Goal: Check status: Check status

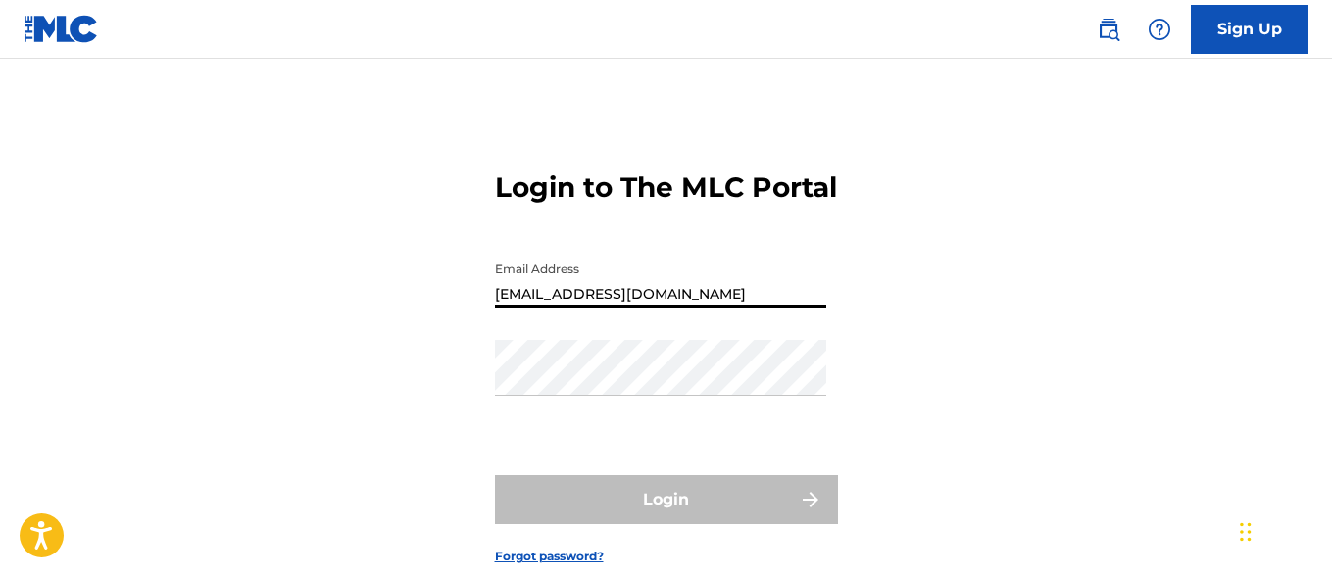
type input "[EMAIL_ADDRESS][DOMAIN_NAME]"
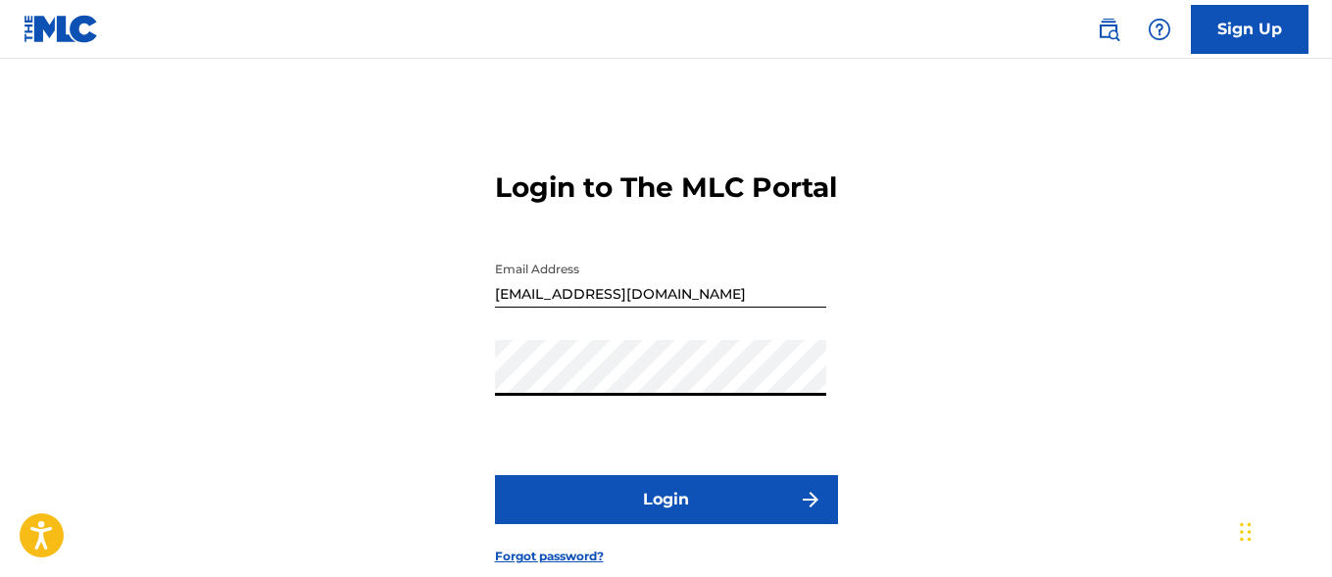
click at [666, 524] on button "Login" at bounding box center [666, 499] width 343 height 49
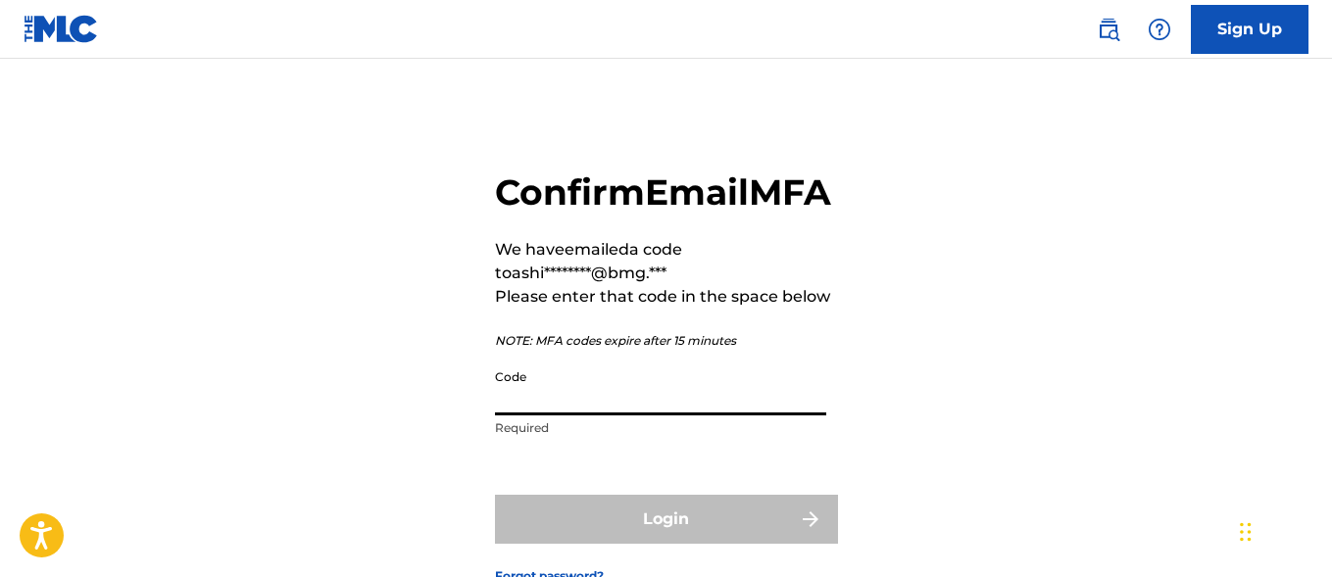
click at [591, 416] on input "Code" at bounding box center [660, 388] width 331 height 56
paste input "834745"
type input "834745"
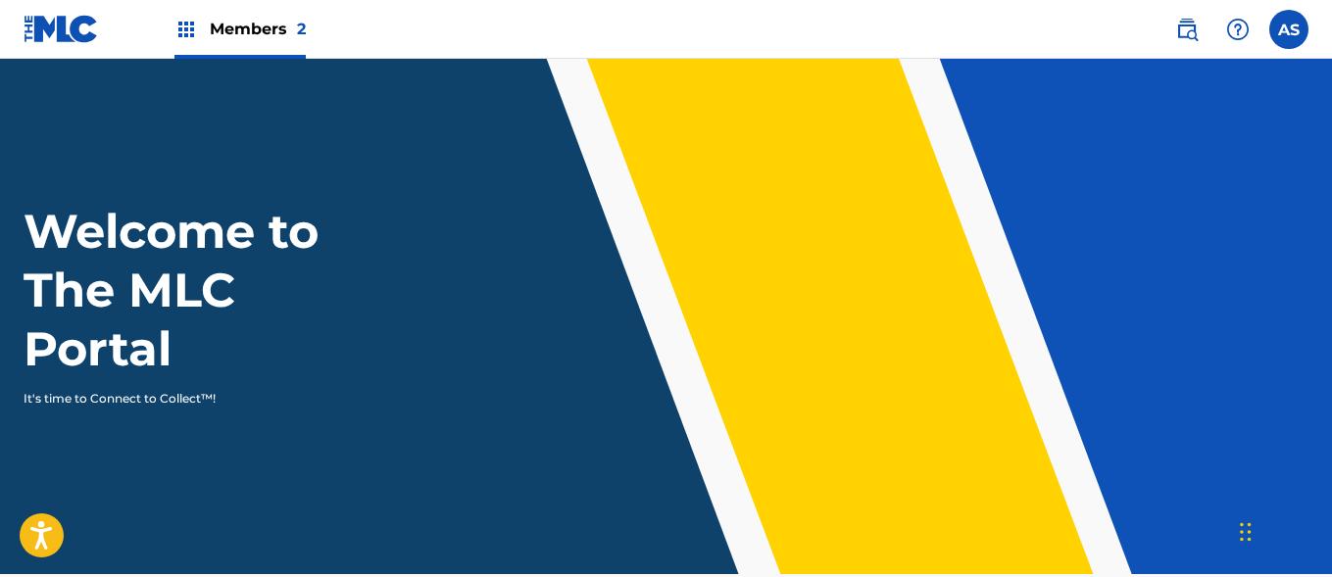
click at [186, 29] on img at bounding box center [186, 30] width 24 height 24
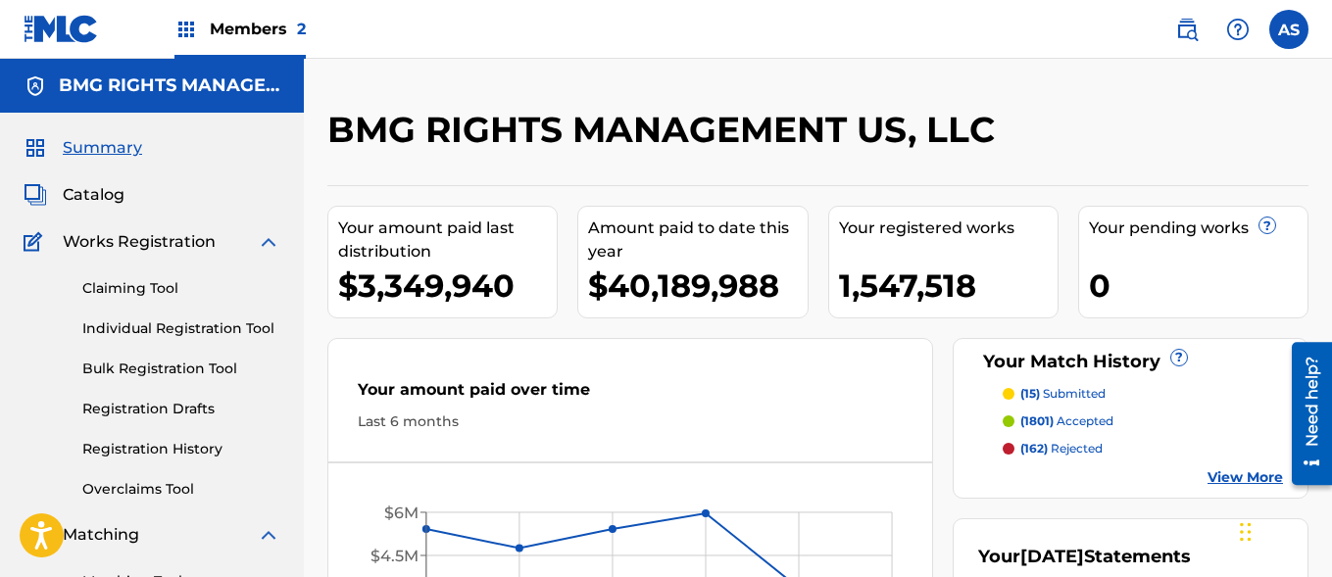
scroll to position [425, 0]
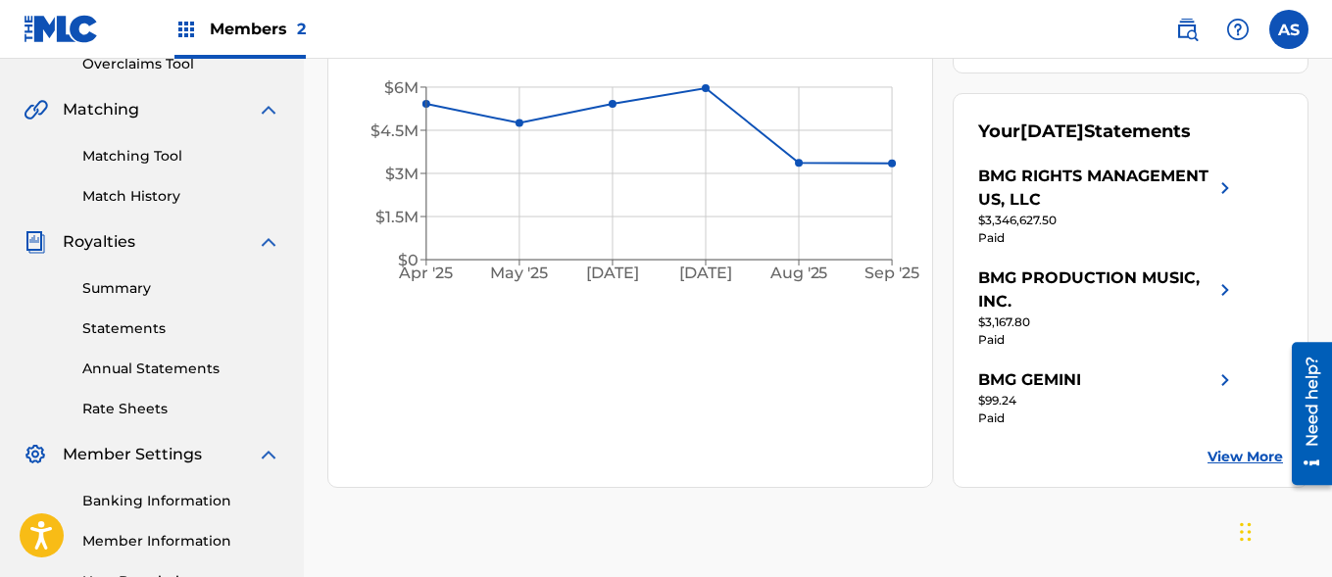
click at [181, 288] on link "Summary" at bounding box center [181, 288] width 198 height 21
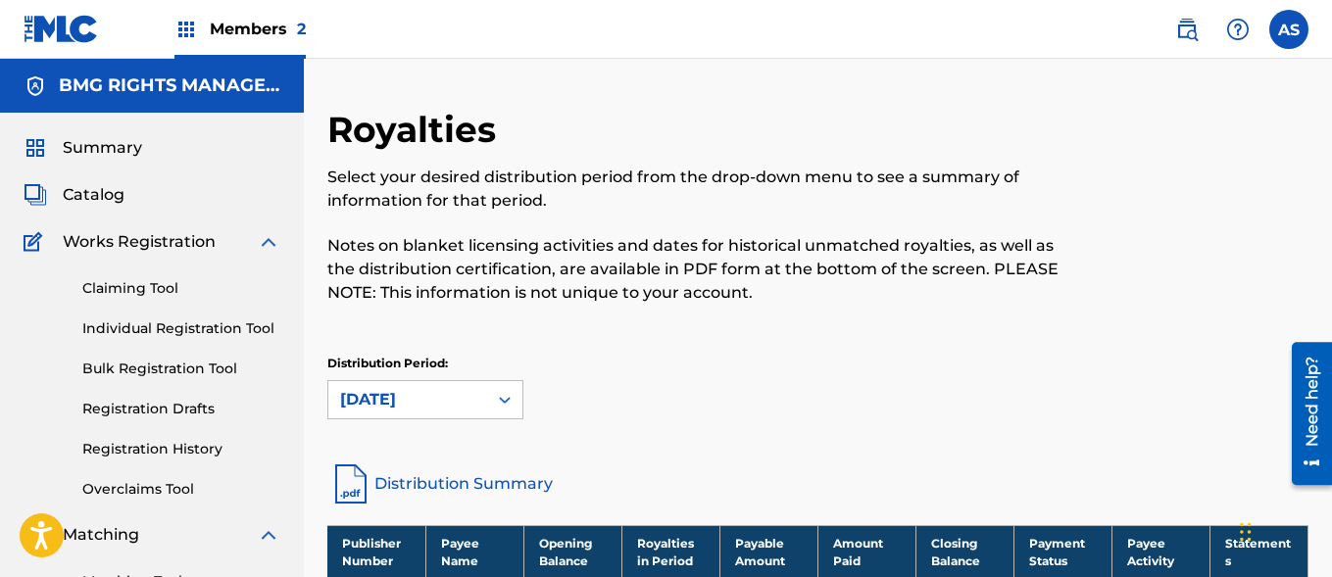
click at [769, 551] on th "Payable Amount" at bounding box center [769, 552] width 98 height 54
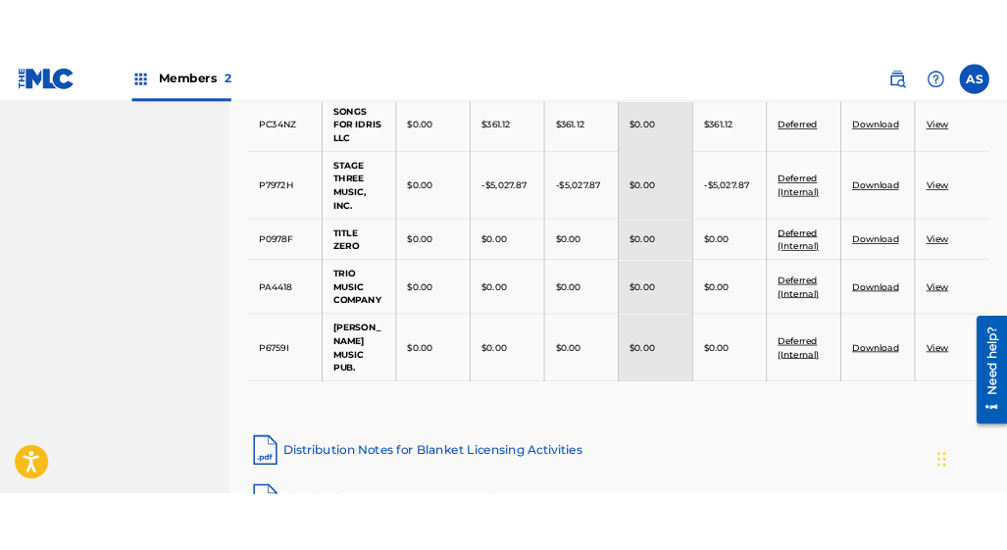
scroll to position [2315, 0]
